Goal: Browse casually

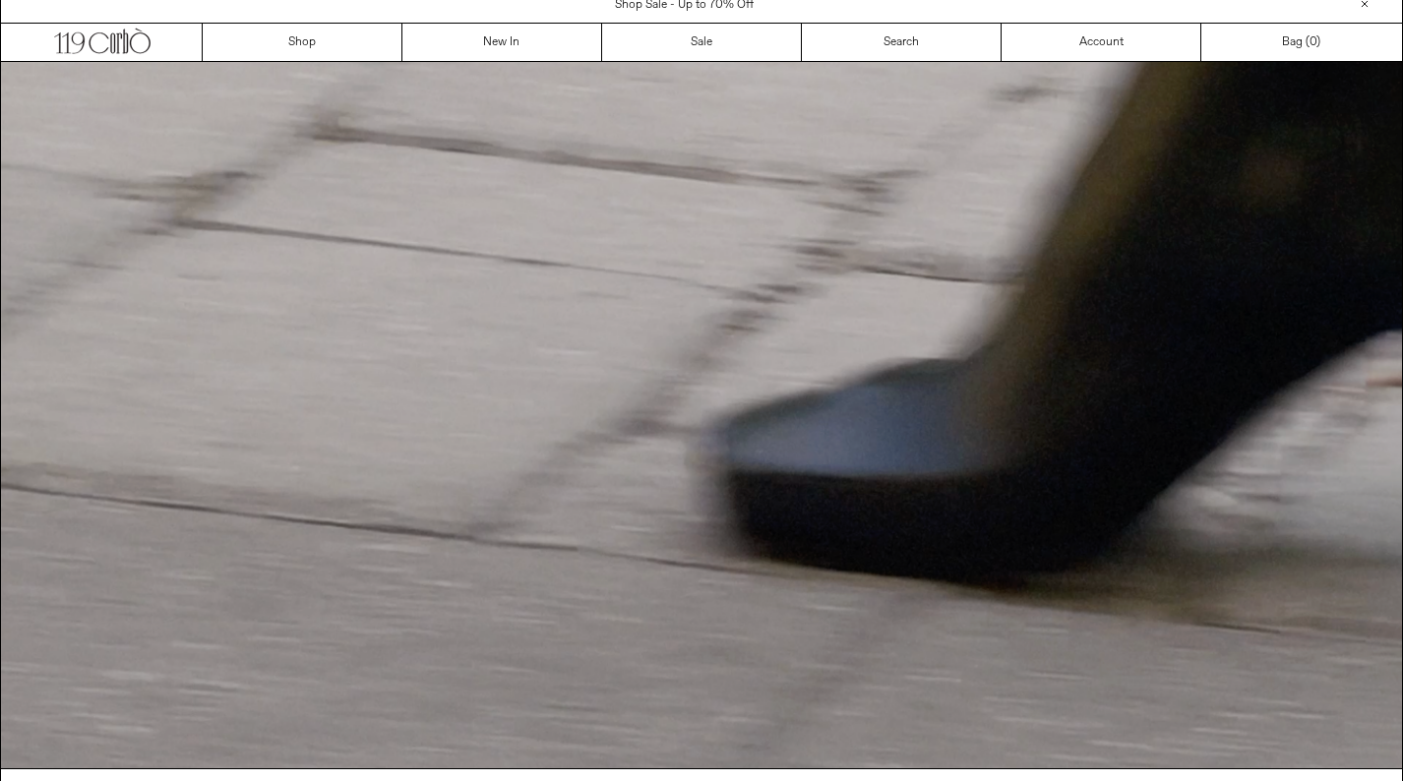
scroll to position [15, 0]
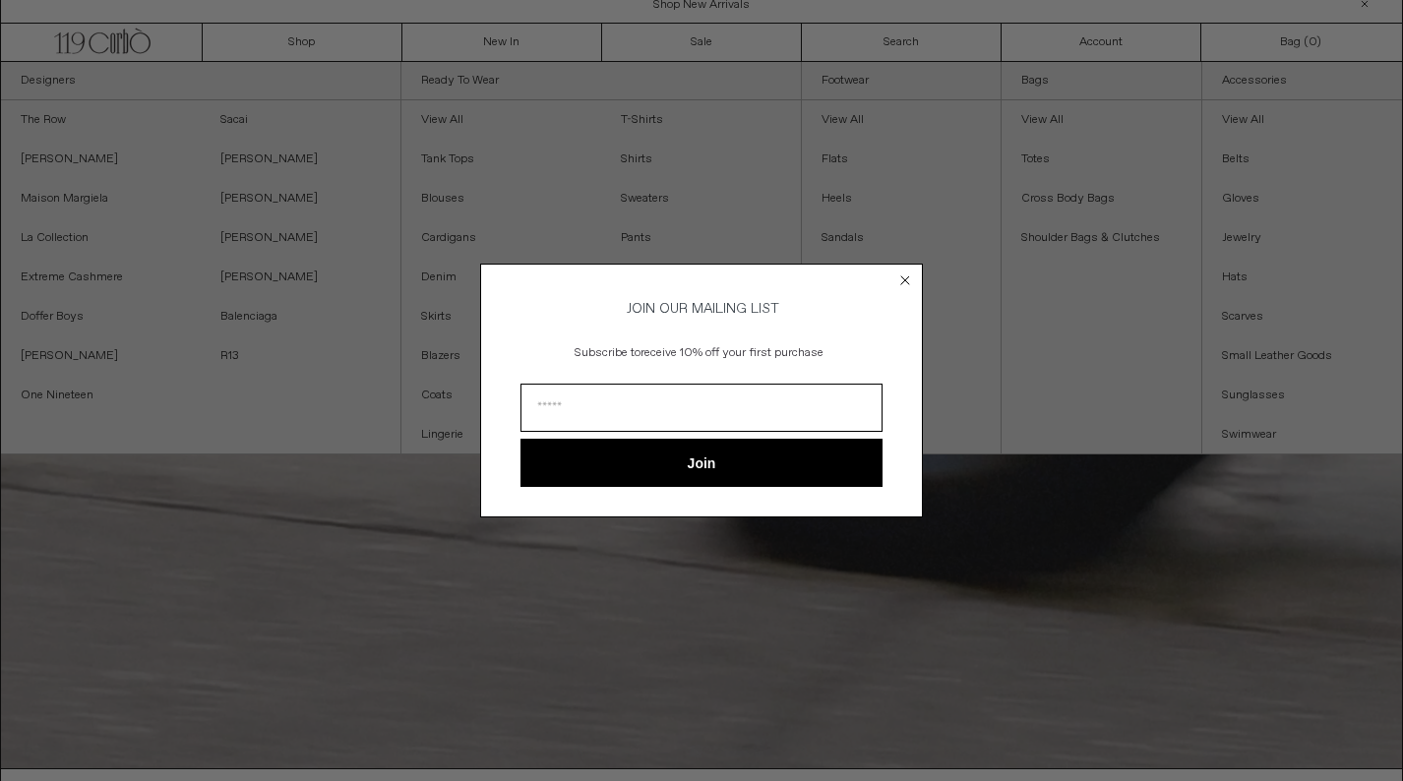
click at [903, 276] on icon "Close dialog" at bounding box center [905, 280] width 8 height 8
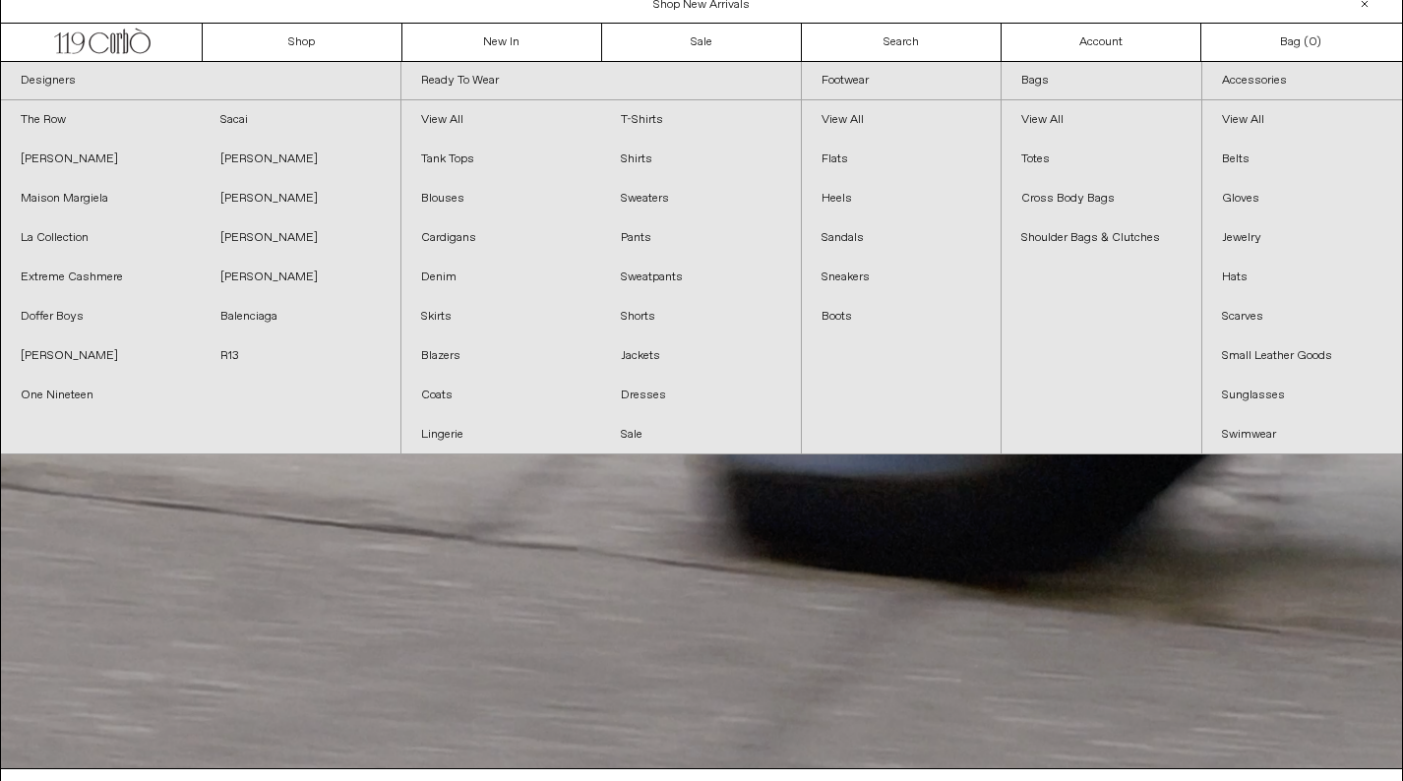
click at [907, 300] on icon "Close dialog" at bounding box center [905, 310] width 20 height 20
click at [905, 300] on circle "Close dialog" at bounding box center [905, 309] width 19 height 19
click at [1014, 505] on div "Close dialog JOIN OUR MAILING LIST Subscribe to receive 10% off your first purc…" at bounding box center [701, 390] width 1403 height 781
click at [78, 187] on link "Maison Margiela" at bounding box center [101, 198] width 200 height 39
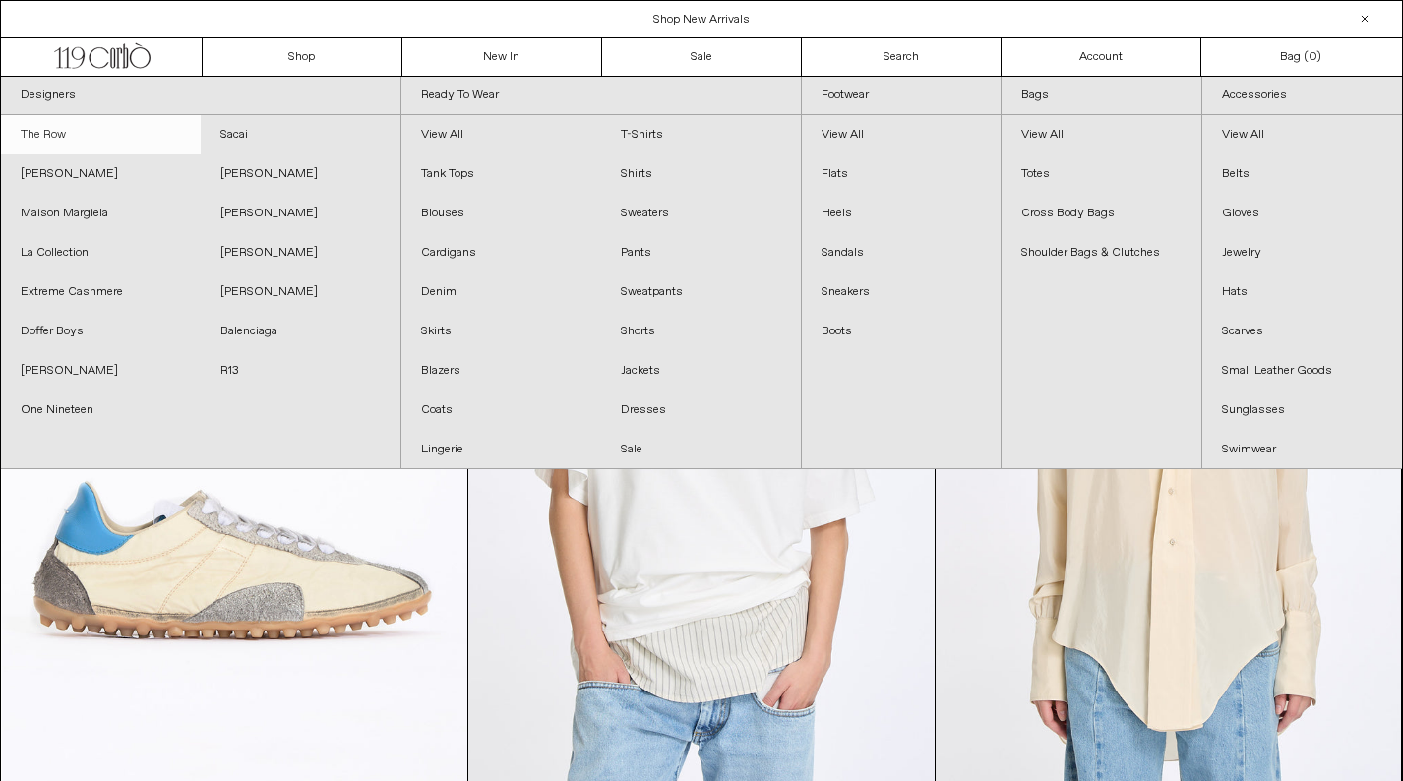
click at [48, 134] on link "The Row" at bounding box center [101, 134] width 200 height 39
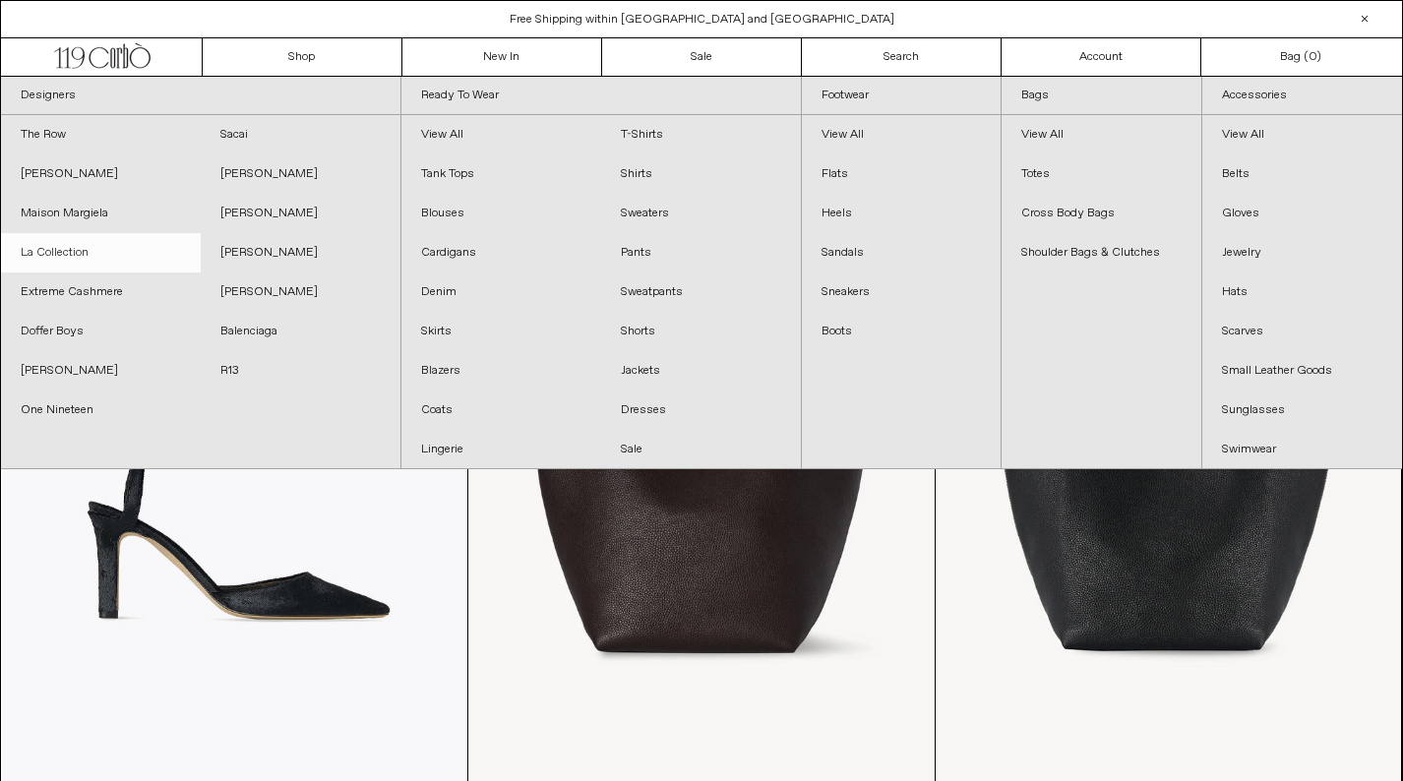
click at [87, 248] on link "La Collection" at bounding box center [101, 252] width 200 height 39
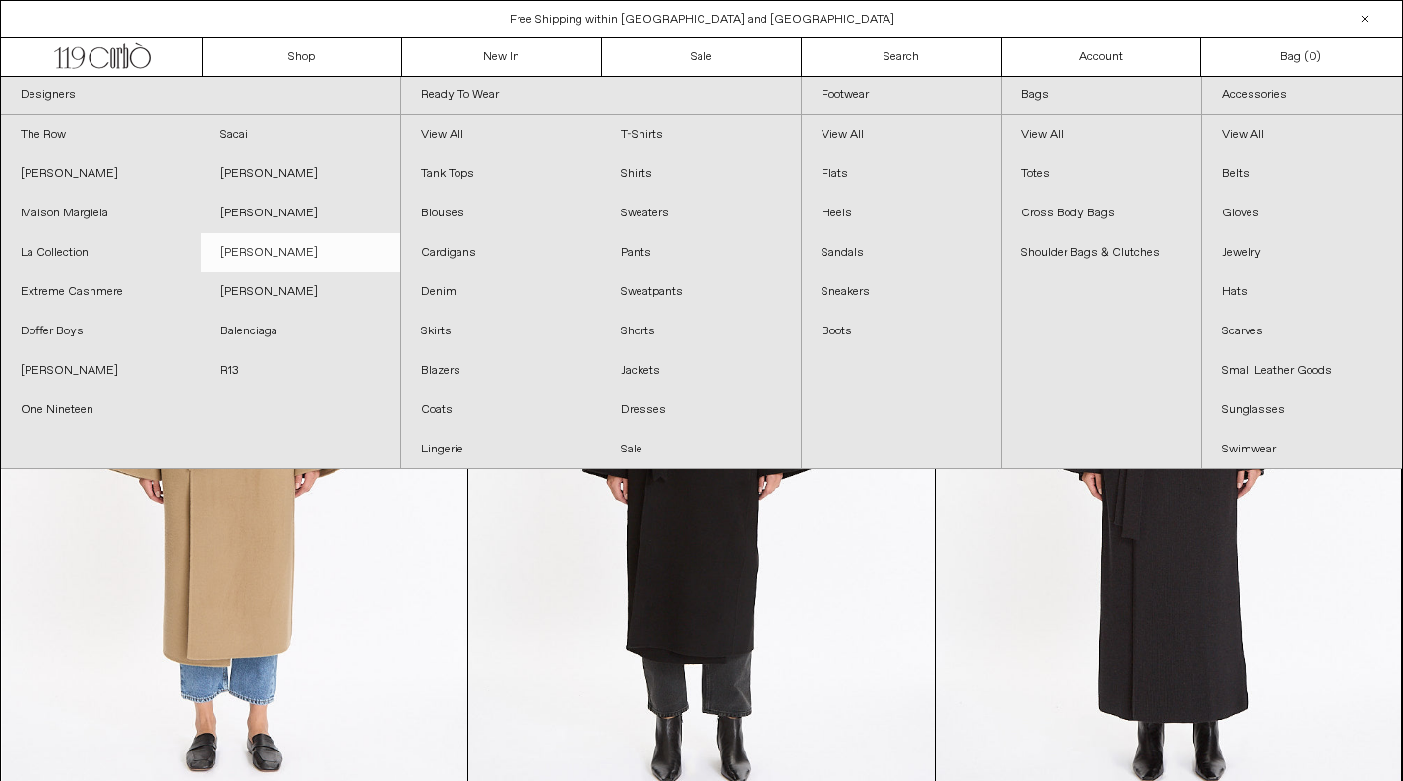
click at [258, 253] on link "[PERSON_NAME]" at bounding box center [301, 252] width 200 height 39
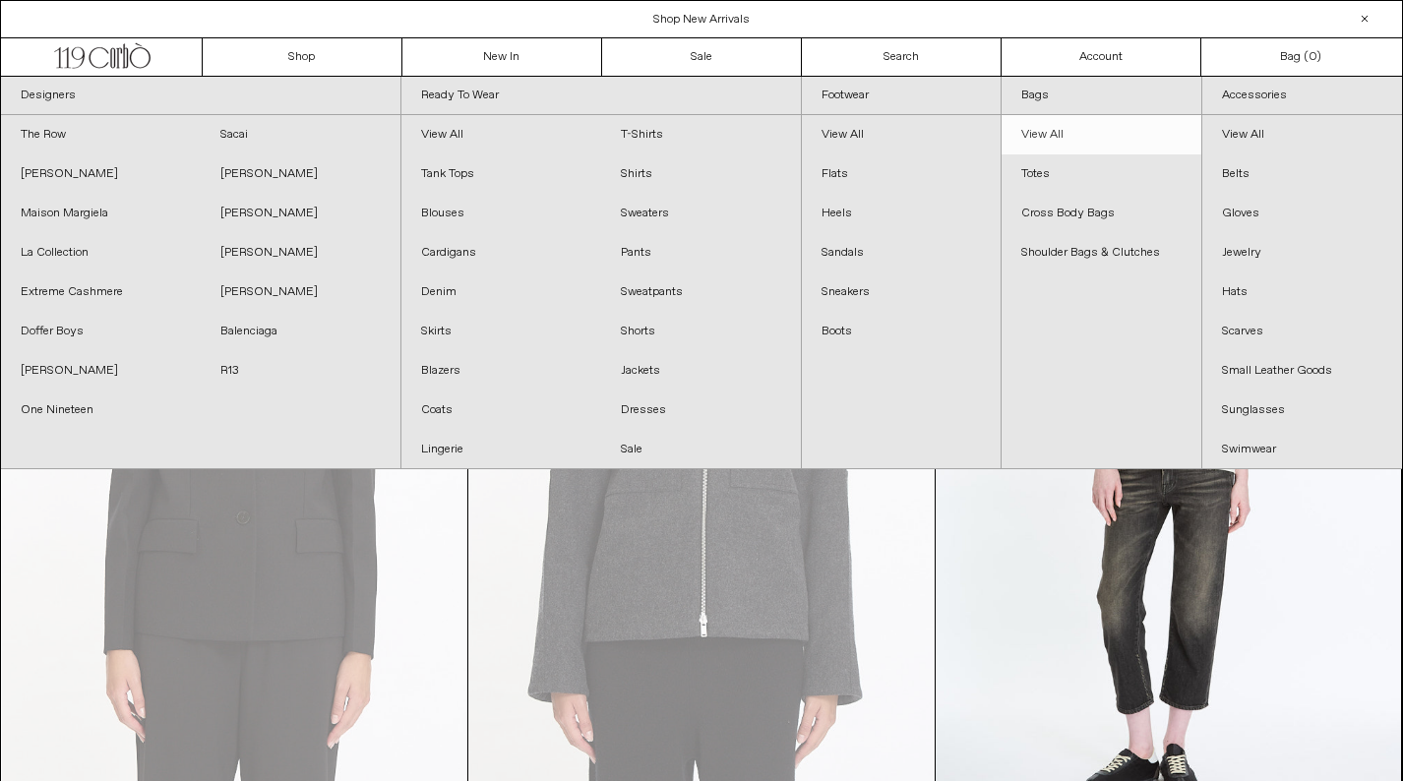
click at [1055, 128] on link "View All" at bounding box center [1101, 134] width 200 height 39
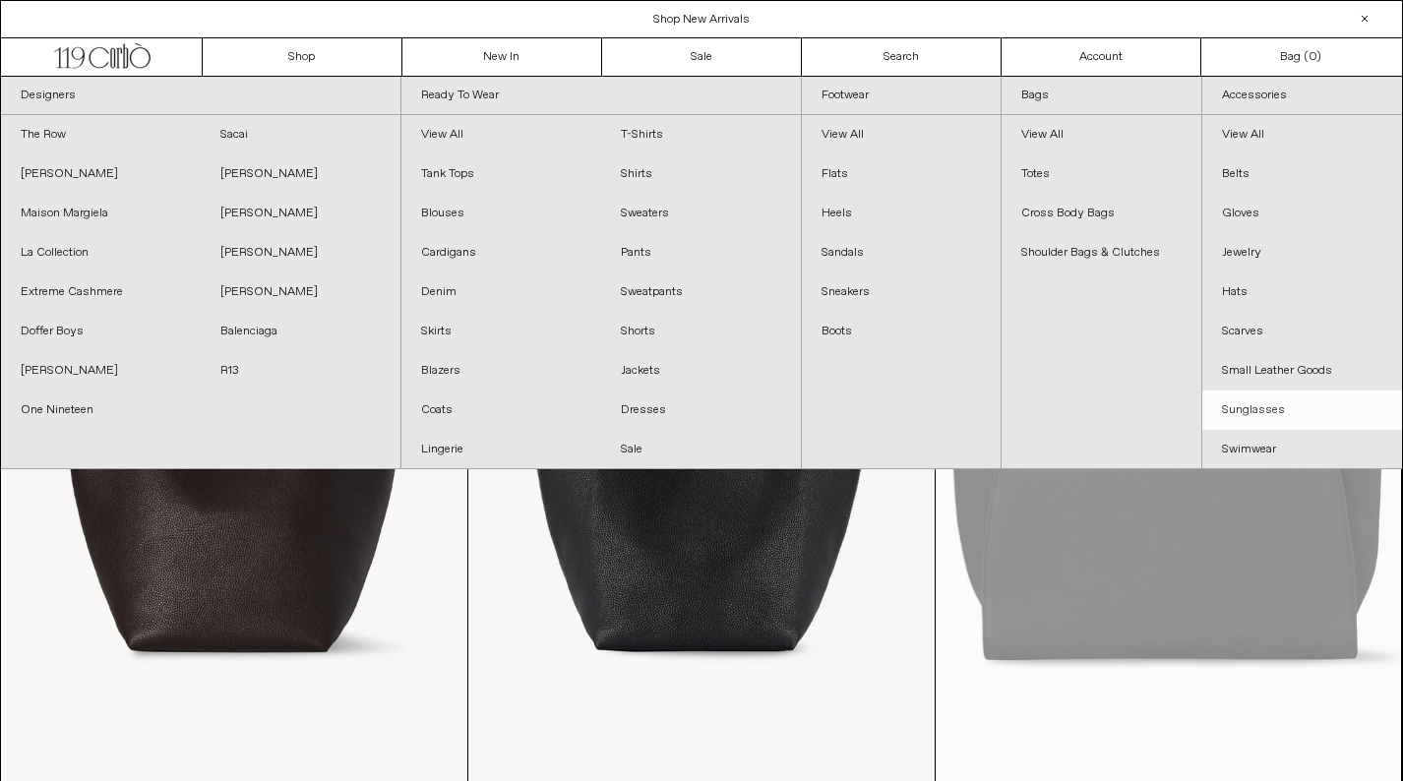
click at [1237, 409] on link "Sunglasses" at bounding box center [1302, 410] width 200 height 39
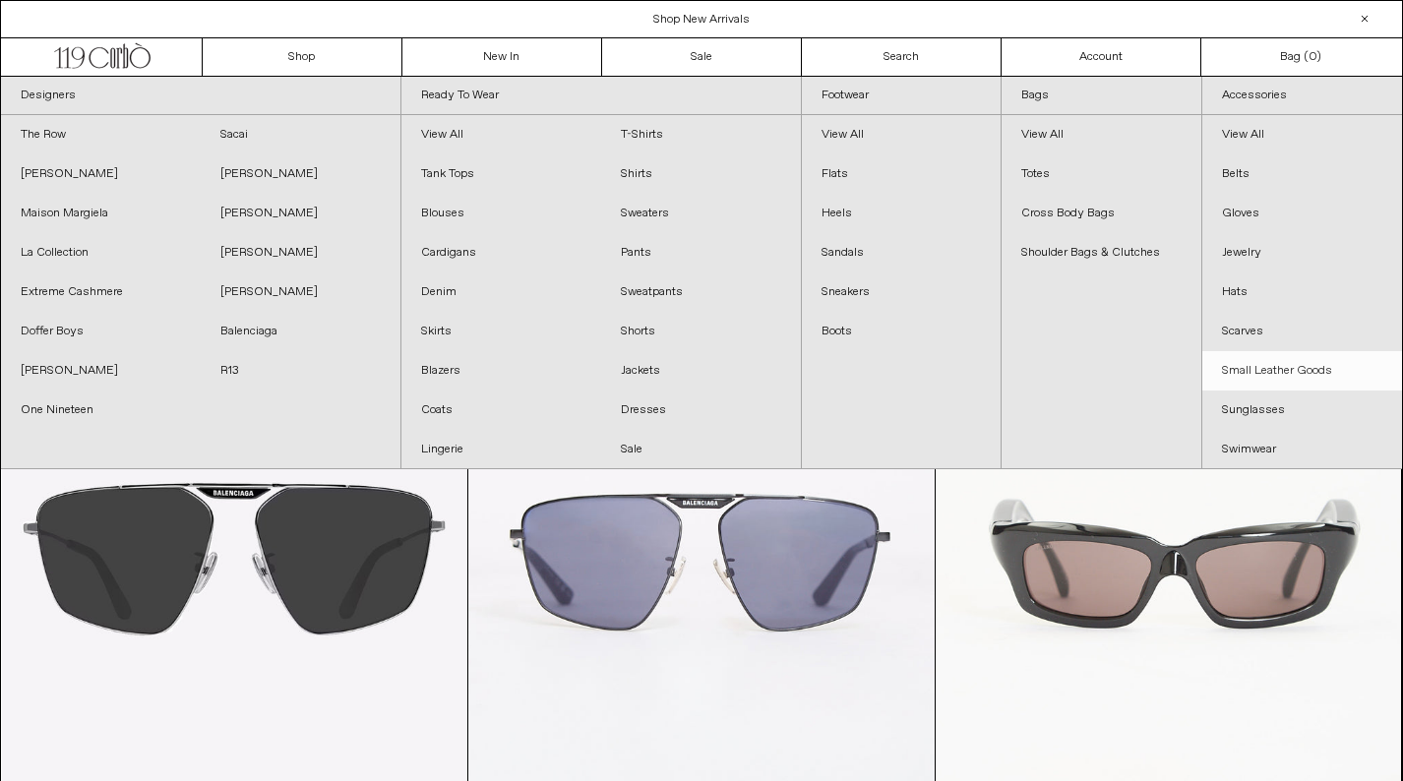
click at [1258, 374] on link "Small Leather Goods" at bounding box center [1302, 370] width 200 height 39
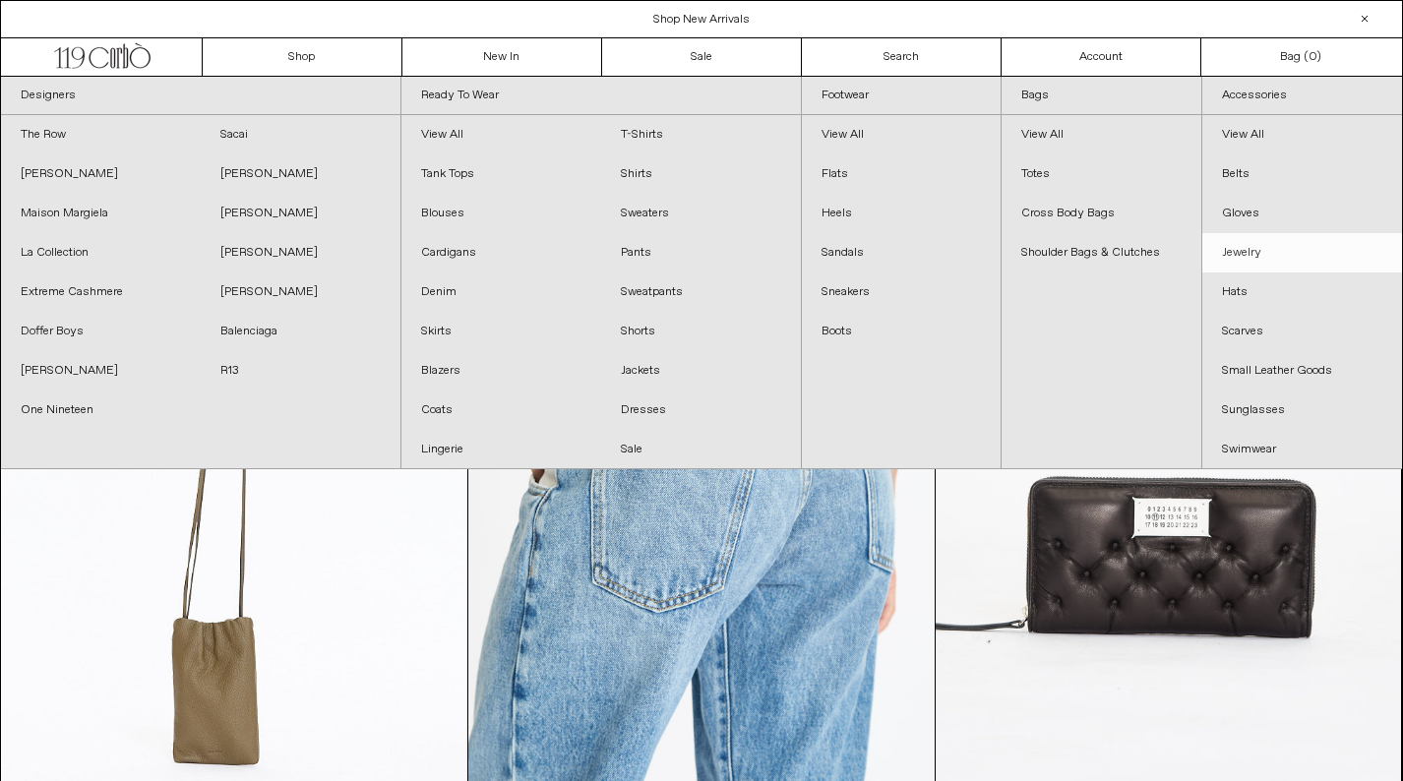
click at [1236, 253] on link "Jewelry" at bounding box center [1302, 252] width 200 height 39
